Goal: Information Seeking & Learning: Learn about a topic

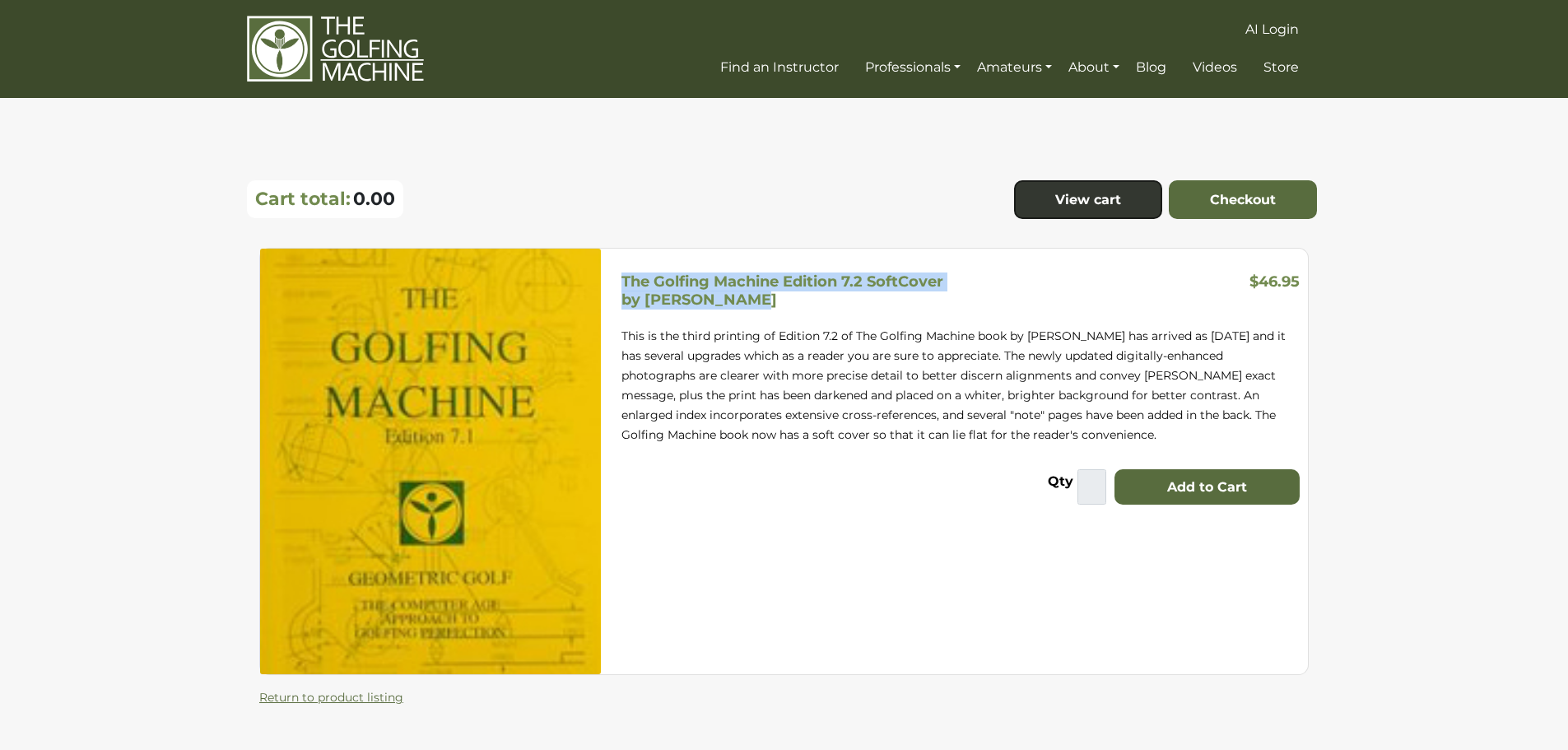
drag, startPoint x: 754, startPoint y: 307, endPoint x: 623, endPoint y: 284, distance: 133.0
click at [624, 283] on div "The Golfing Machine Edition 7.2 SoftCover by Homer Kelley" at bounding box center [788, 291] width 345 height 35
copy h5 "The Golfing Machine Edition 7.2 SoftCover by Homer Kelley"
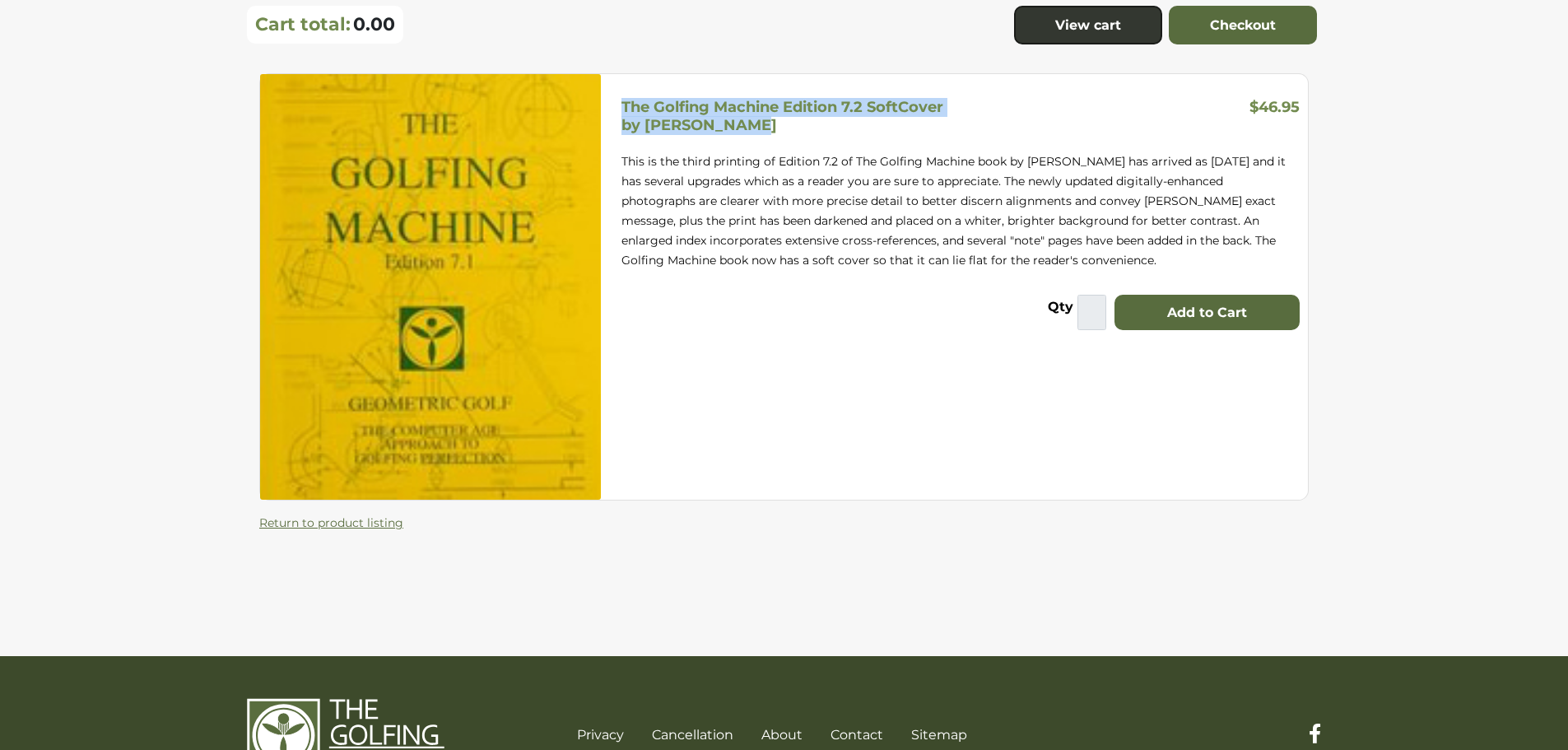
scroll to position [156, 0]
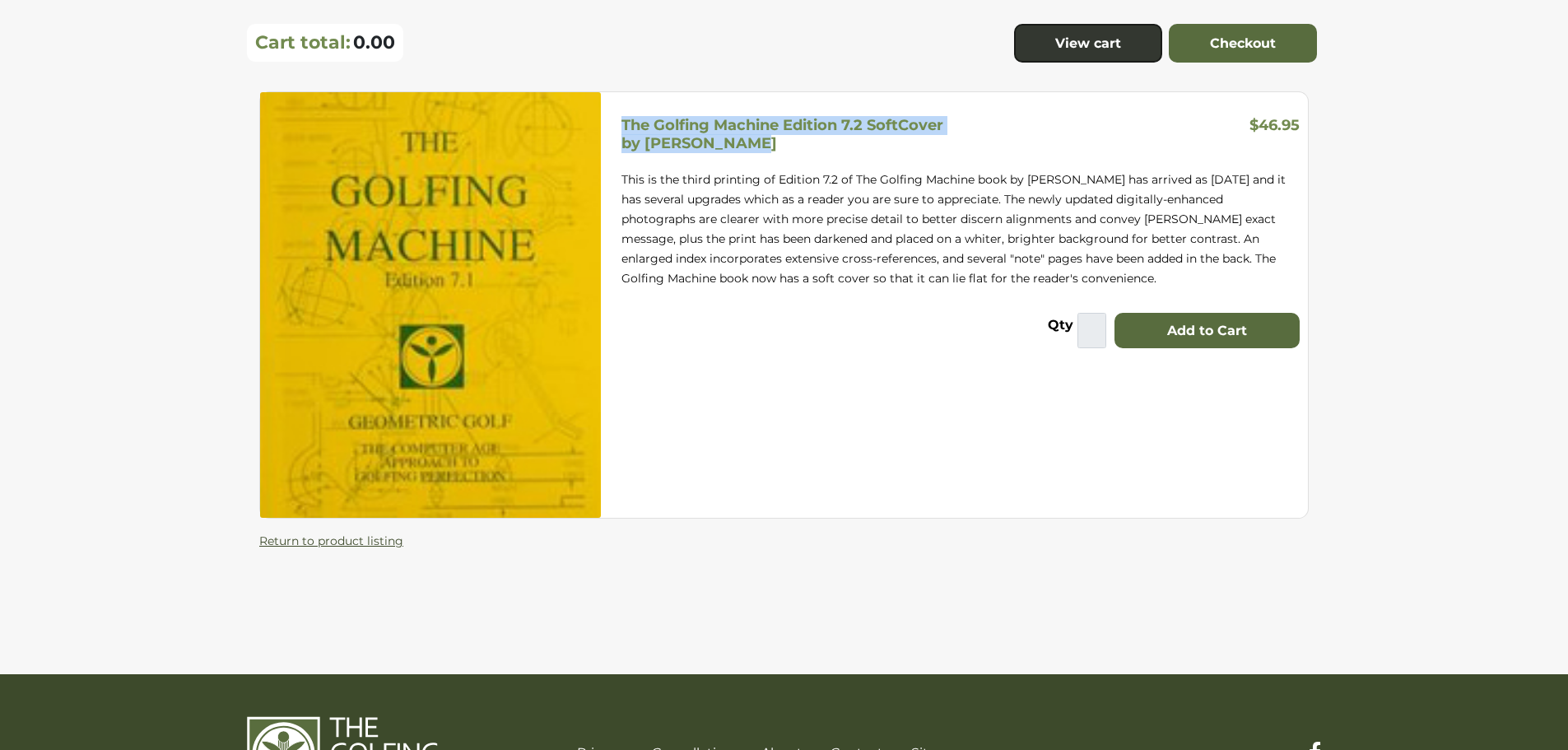
click at [341, 540] on link "Return to product listing" at bounding box center [331, 541] width 144 height 15
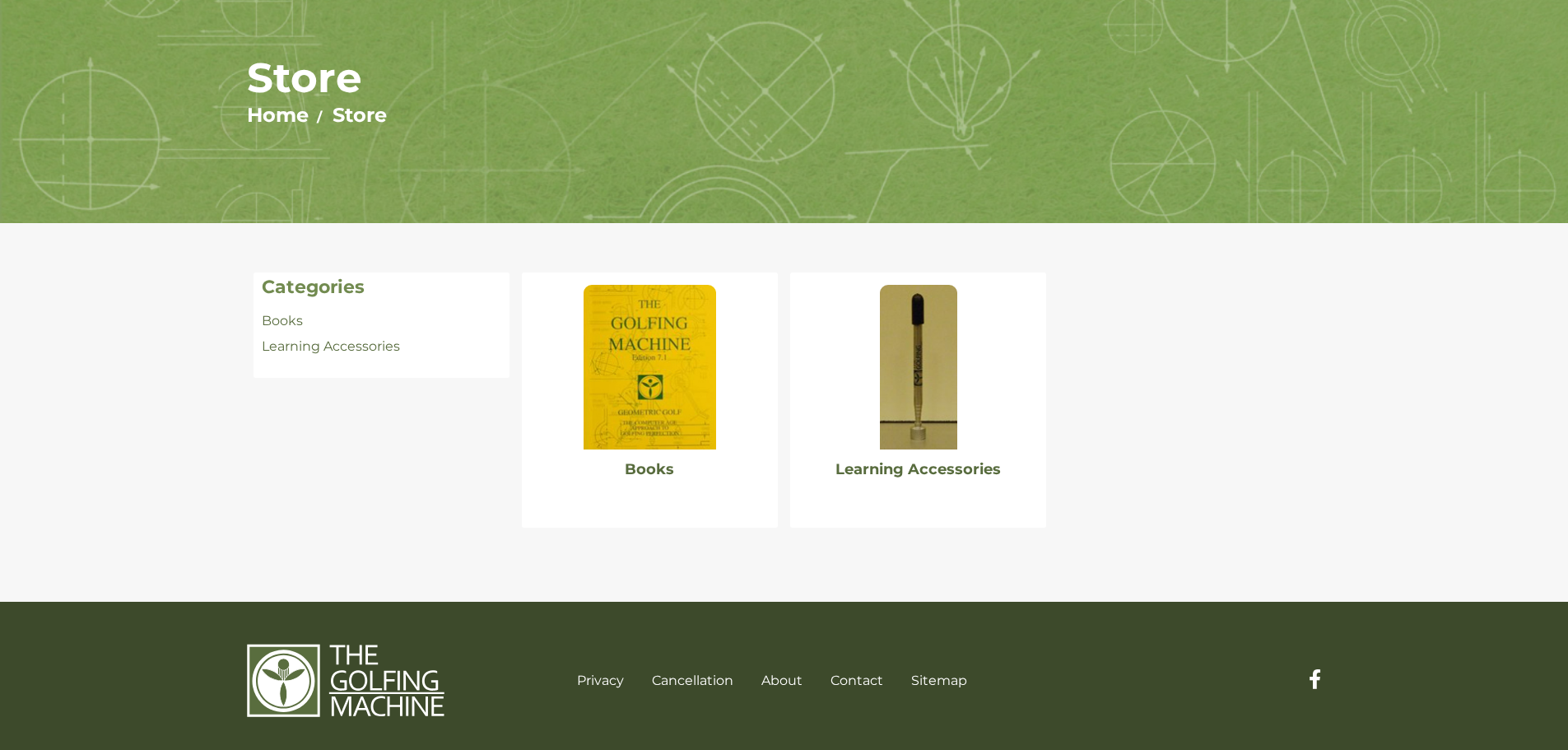
scroll to position [137, 0]
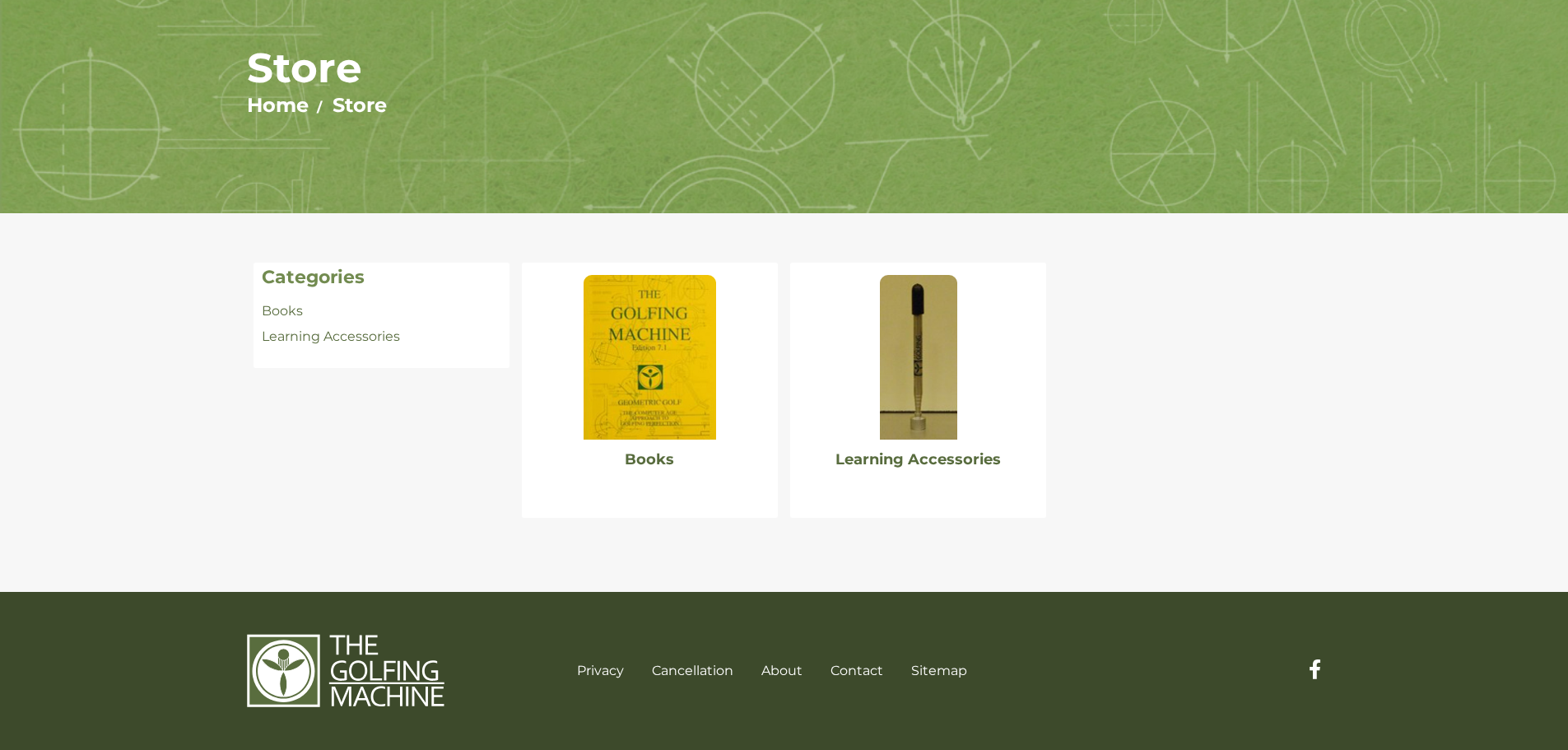
click at [649, 375] on img at bounding box center [650, 357] width 131 height 165
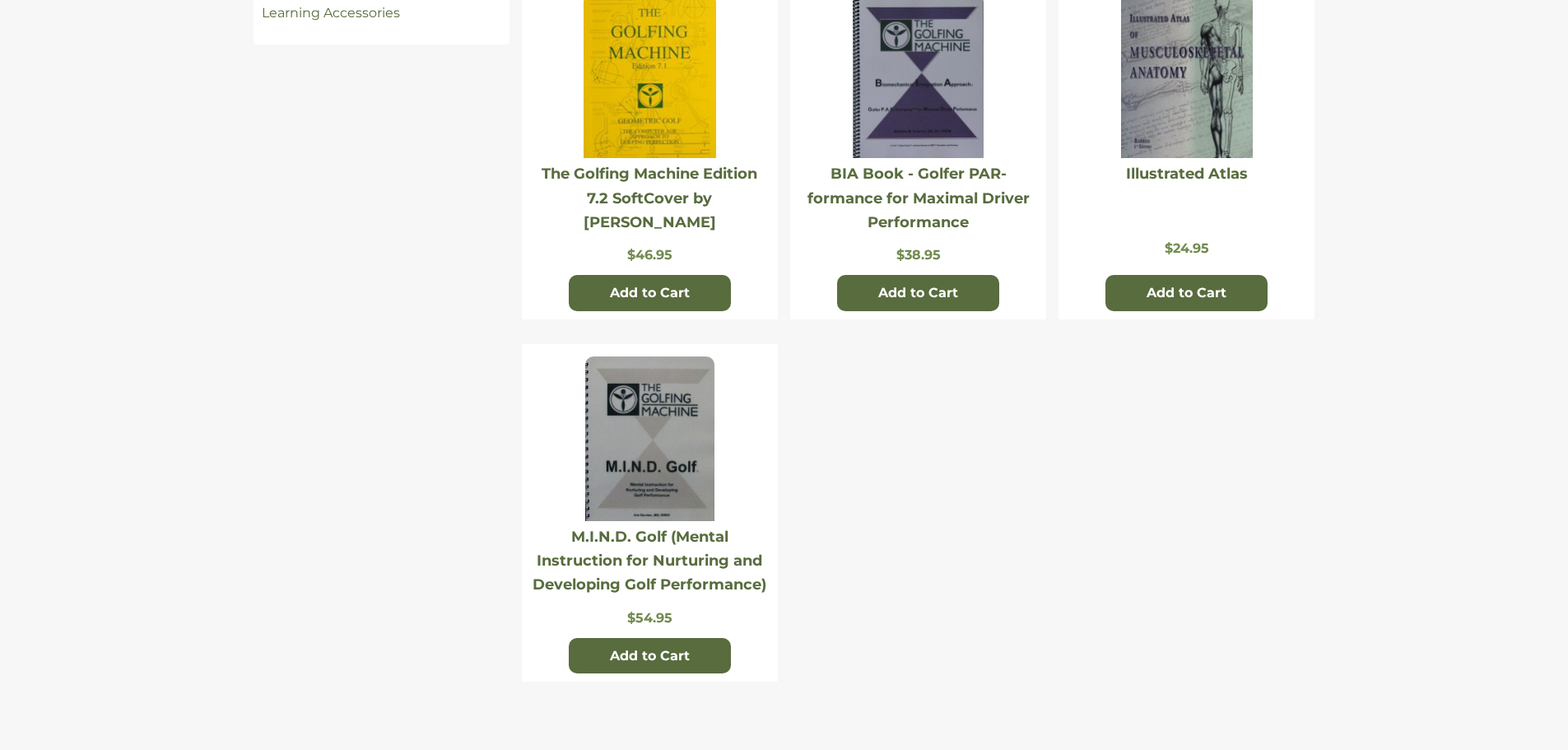
scroll to position [404, 0]
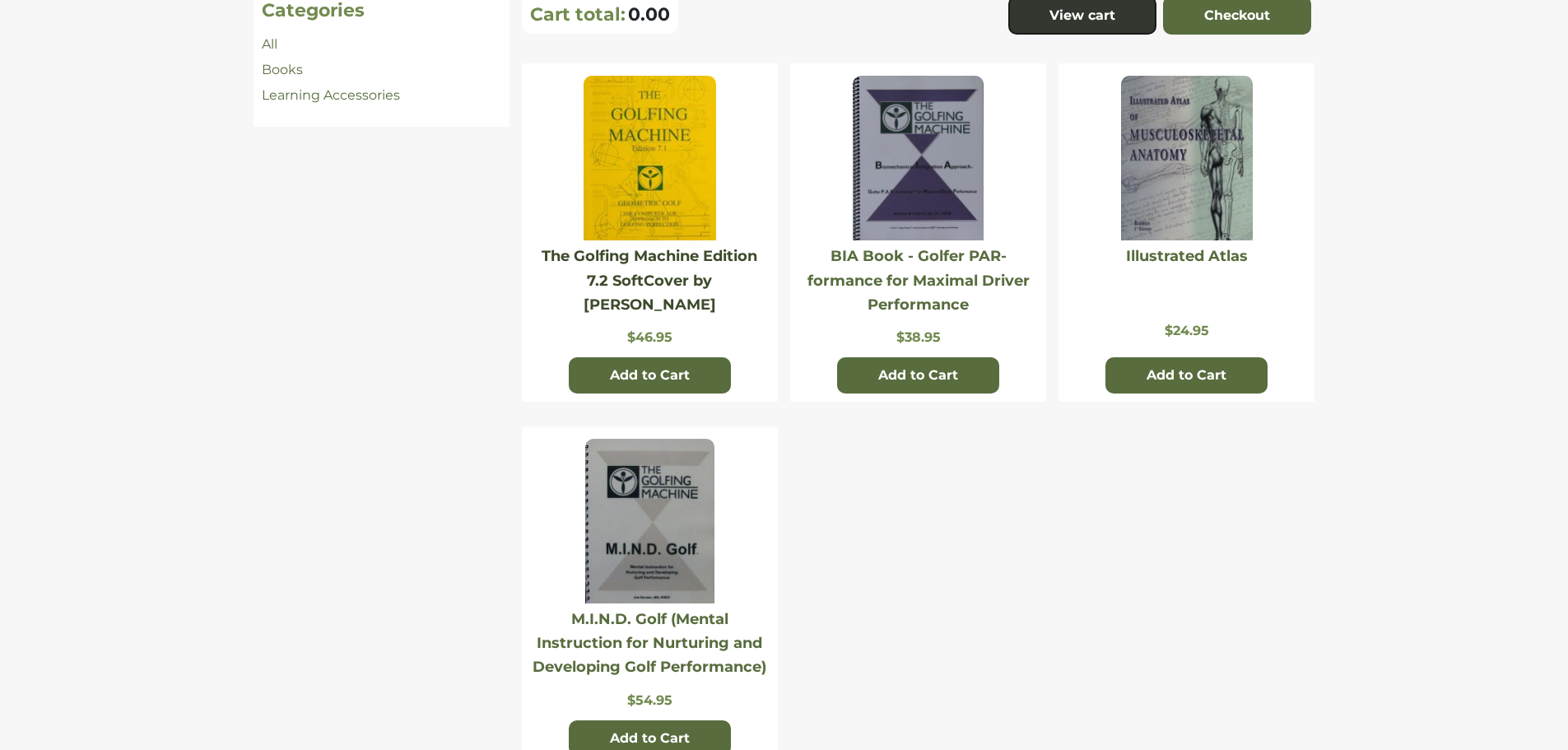
click at [685, 275] on link "The Golfing Machine Edition 7.2 SoftCover by Homer Kelley" at bounding box center [650, 280] width 215 height 67
